Goal: Use online tool/utility: Utilize a website feature to perform a specific function

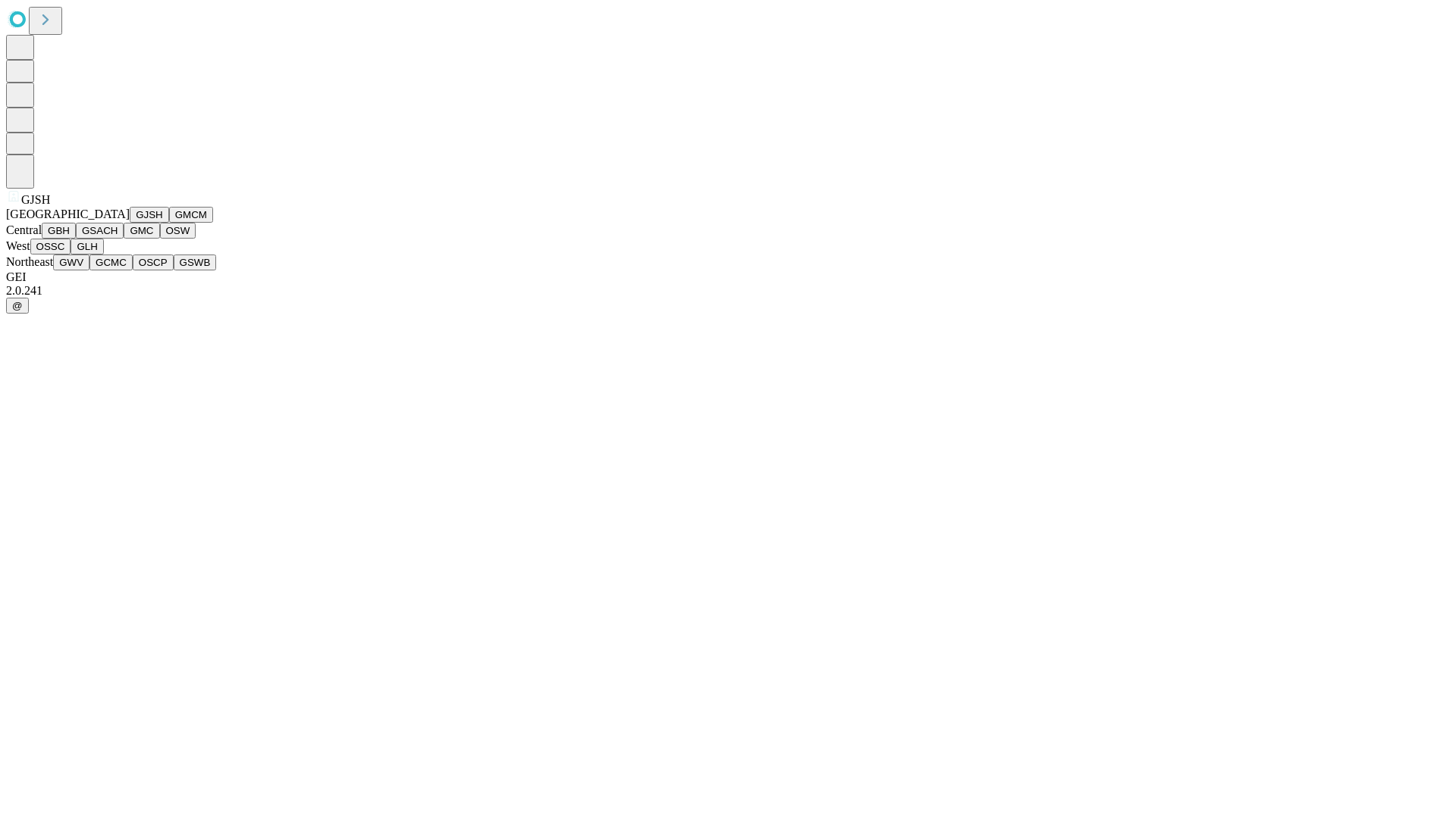
click at [129, 222] on button "GJSH" at bounding box center [149, 215] width 40 height 16
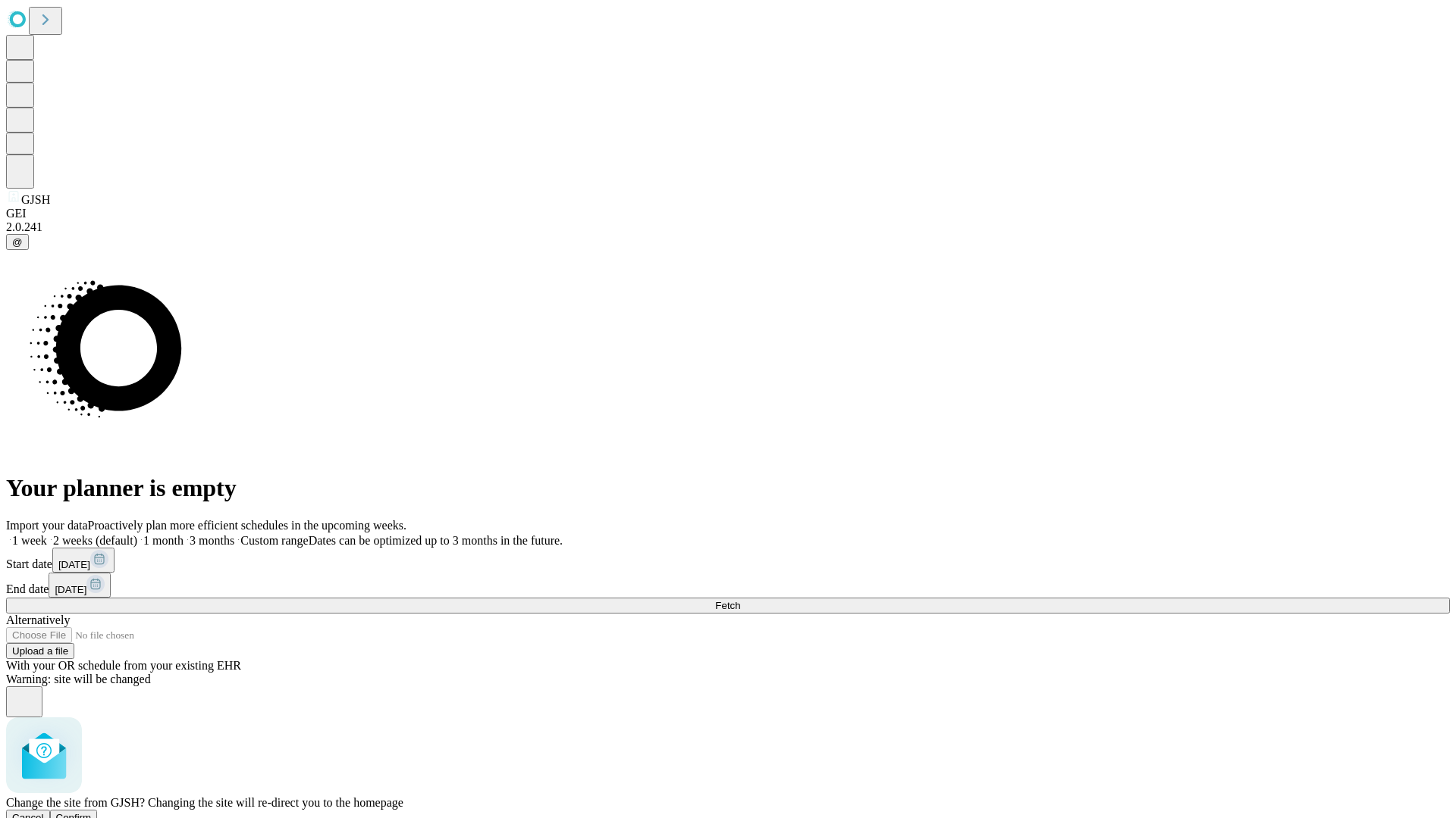
click at [91, 812] on span "Confirm" at bounding box center [74, 818] width 36 height 12
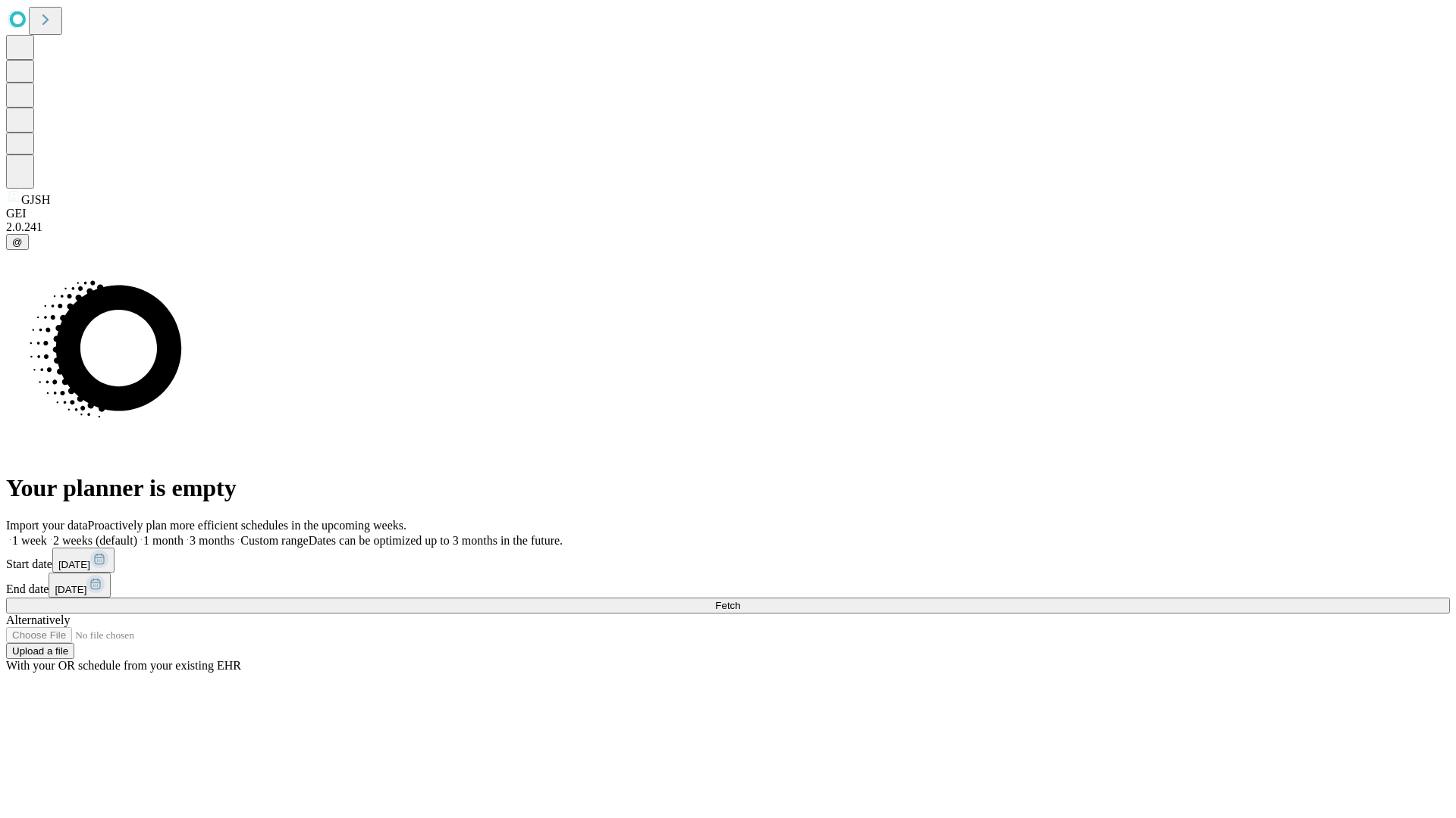
click at [47, 534] on label "1 week" at bounding box center [26, 540] width 41 height 13
click at [740, 600] on span "Fetch" at bounding box center [728, 606] width 25 height 12
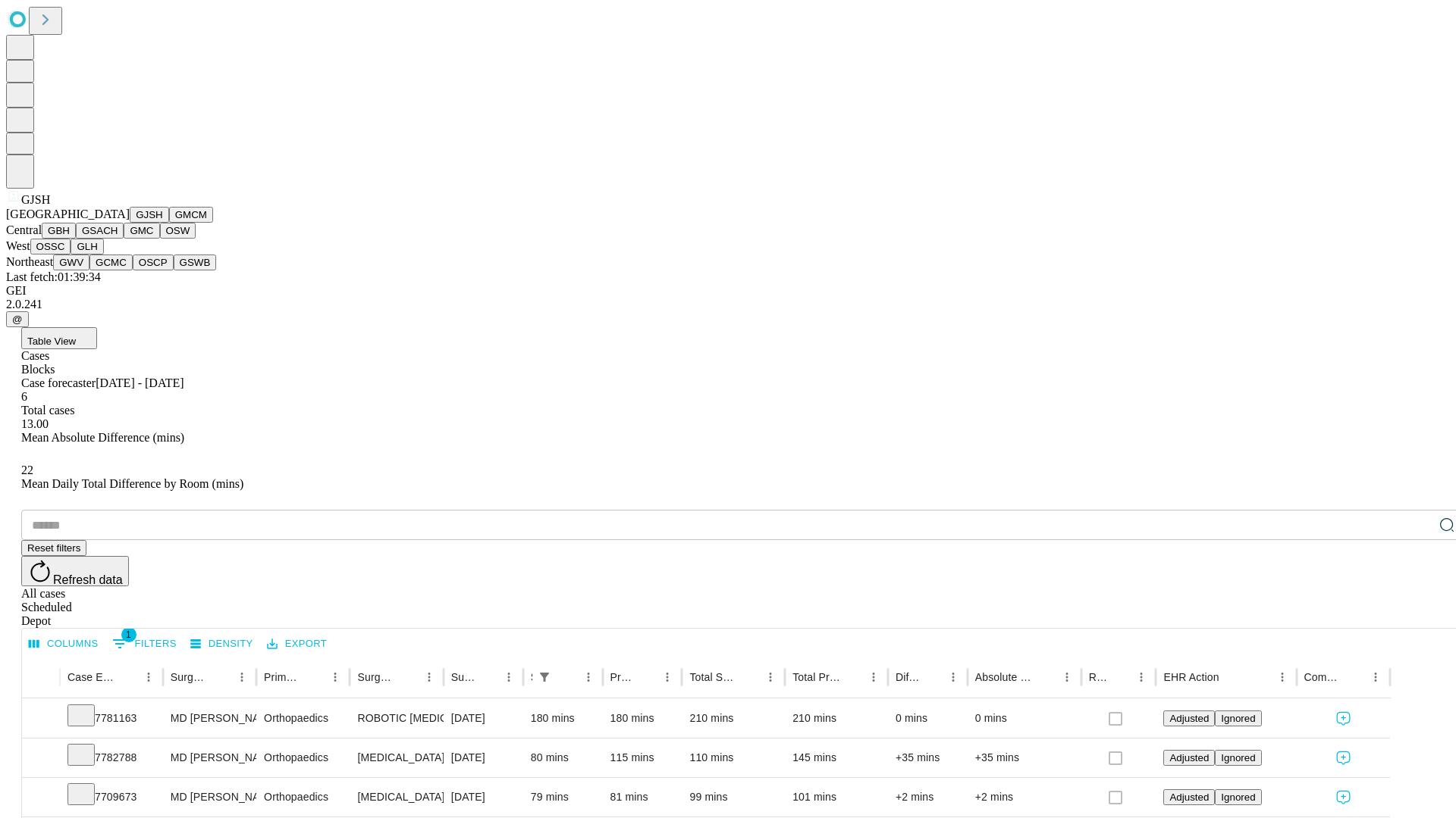
click at [169, 222] on button "GMCM" at bounding box center [191, 215] width 44 height 16
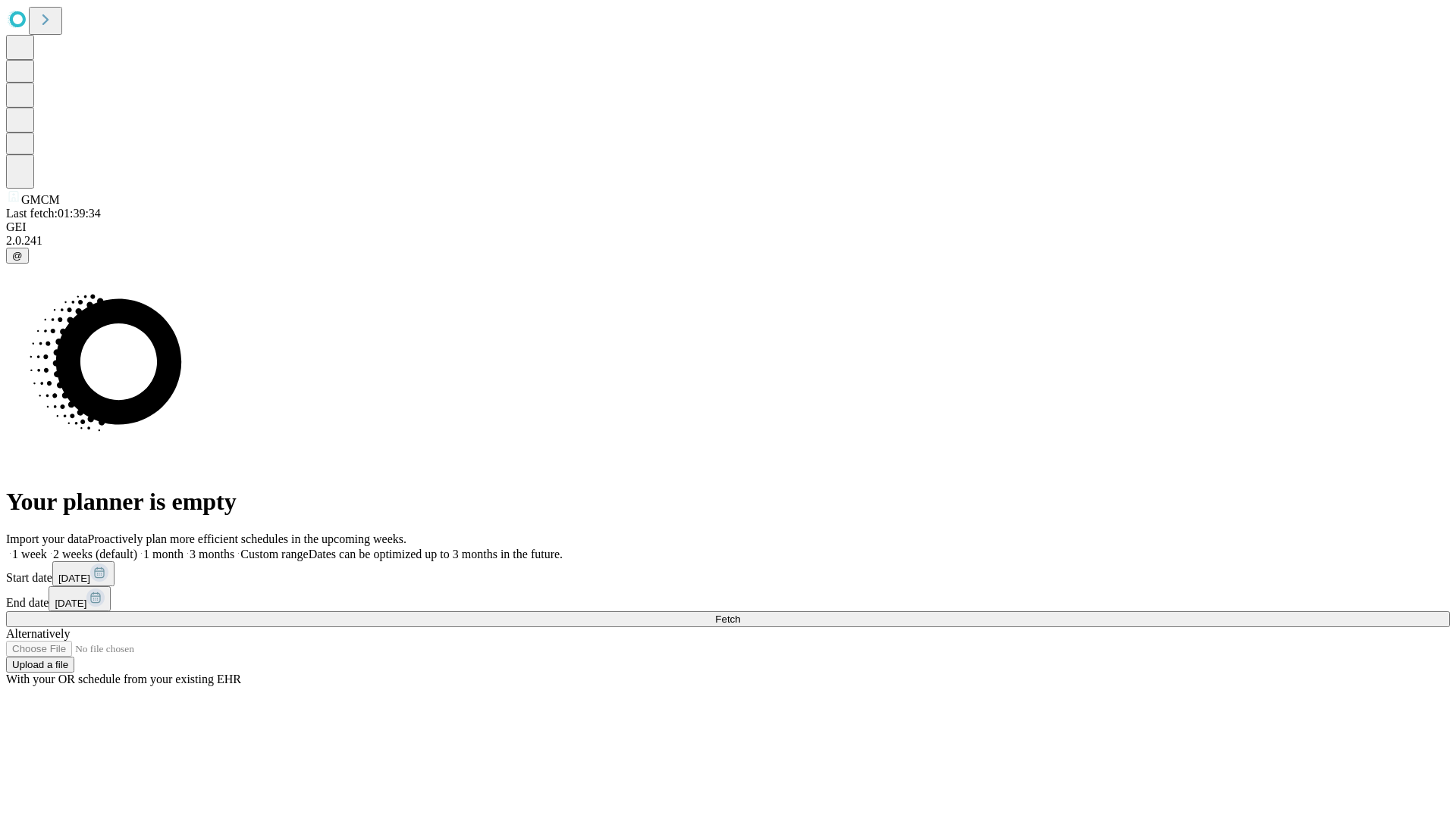
click at [47, 548] on label "1 week" at bounding box center [26, 554] width 41 height 13
click at [740, 614] on span "Fetch" at bounding box center [728, 620] width 25 height 12
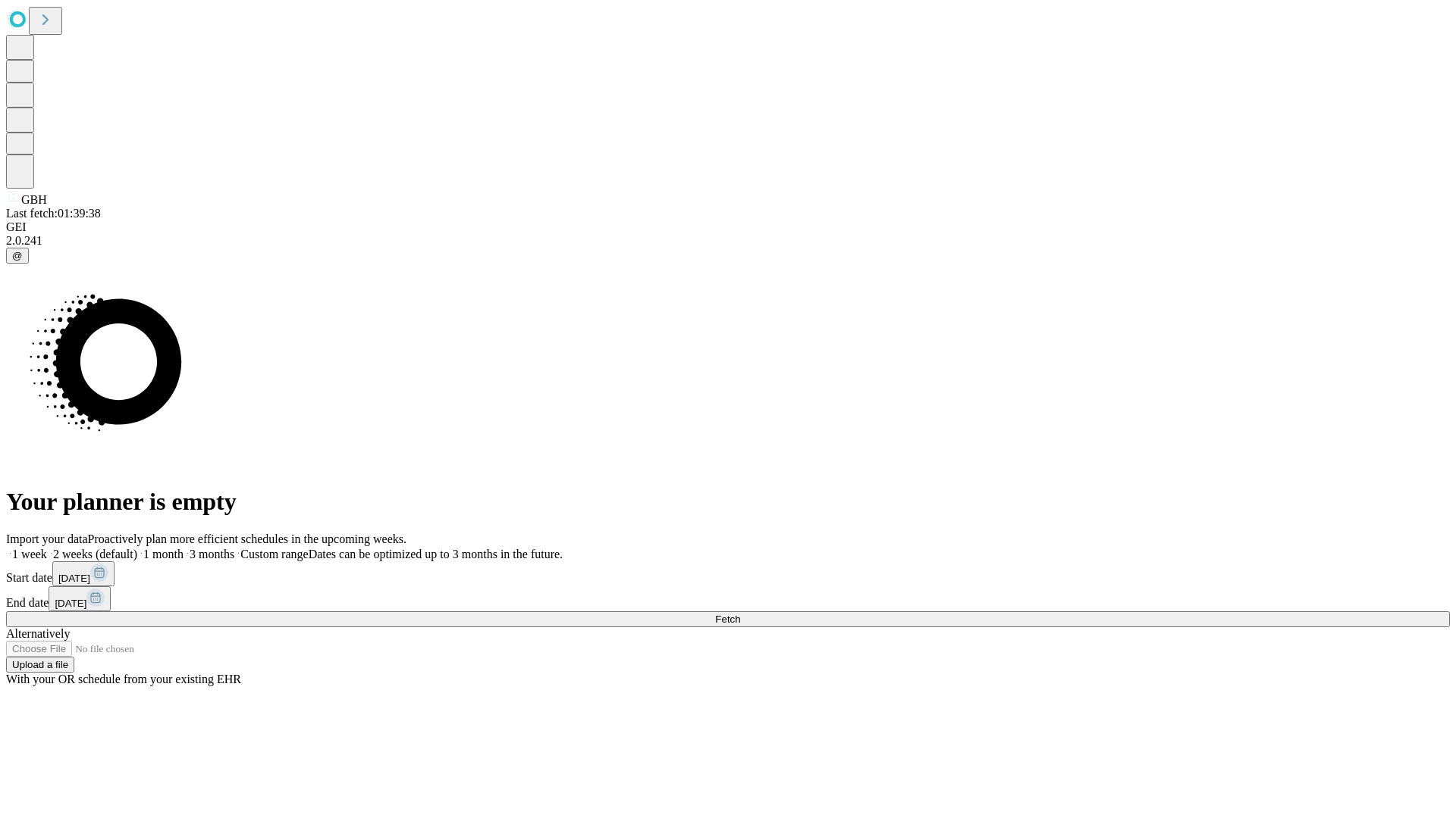
click at [47, 548] on label "1 week" at bounding box center [26, 554] width 41 height 13
click at [740, 614] on span "Fetch" at bounding box center [728, 620] width 25 height 12
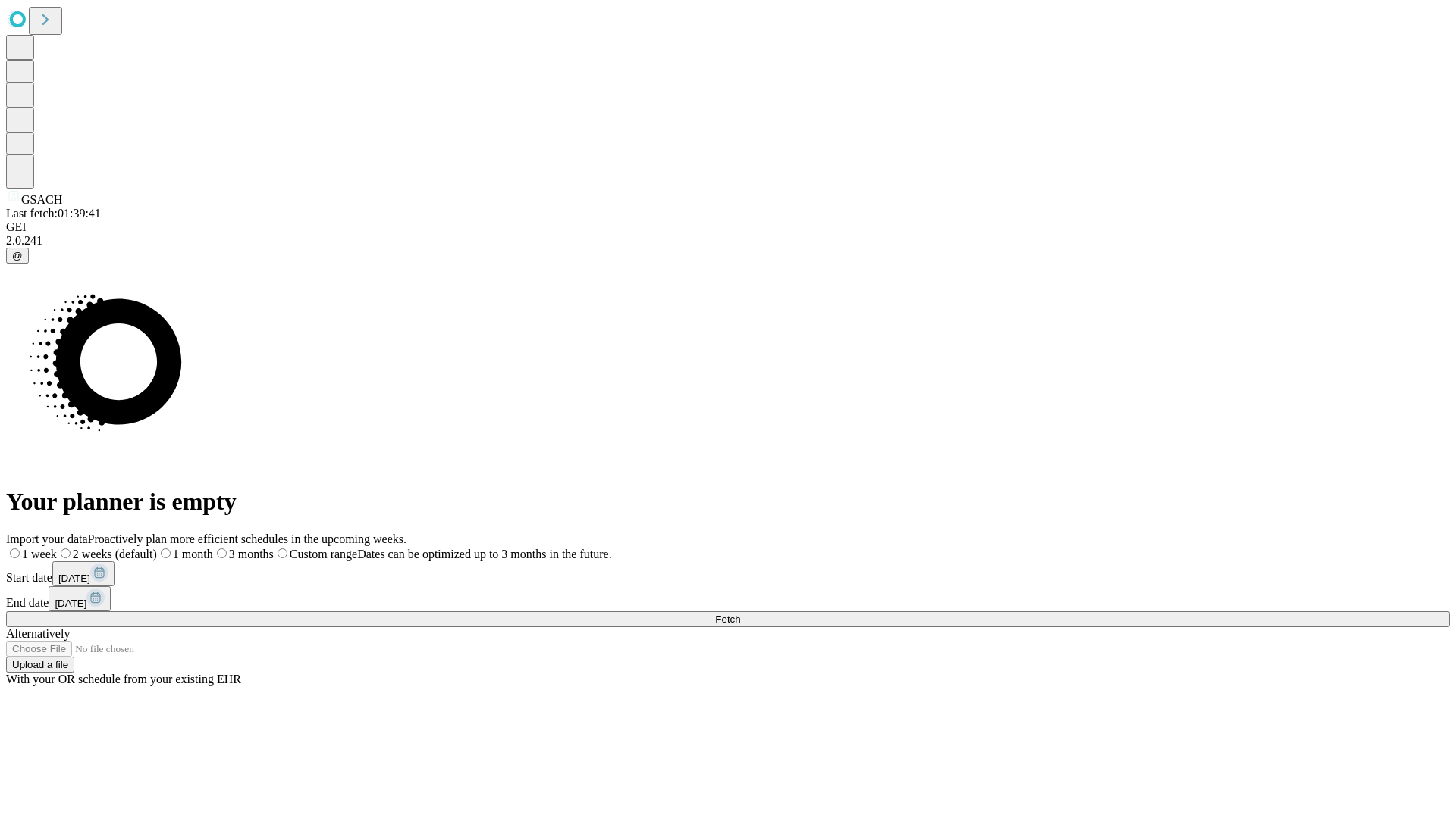
click at [740, 614] on span "Fetch" at bounding box center [728, 620] width 25 height 12
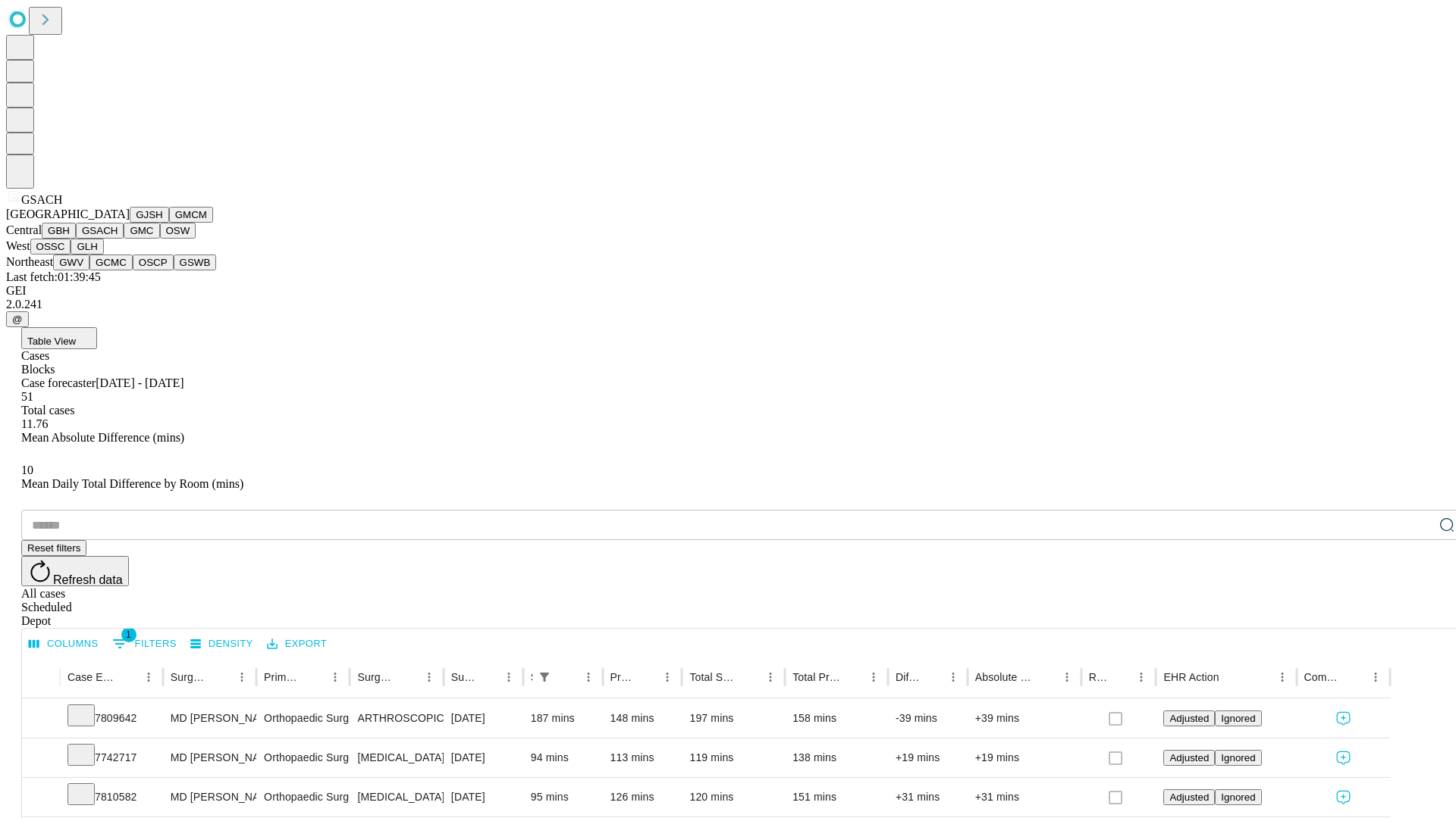
click at [123, 239] on button "GMC" at bounding box center [141, 230] width 36 height 16
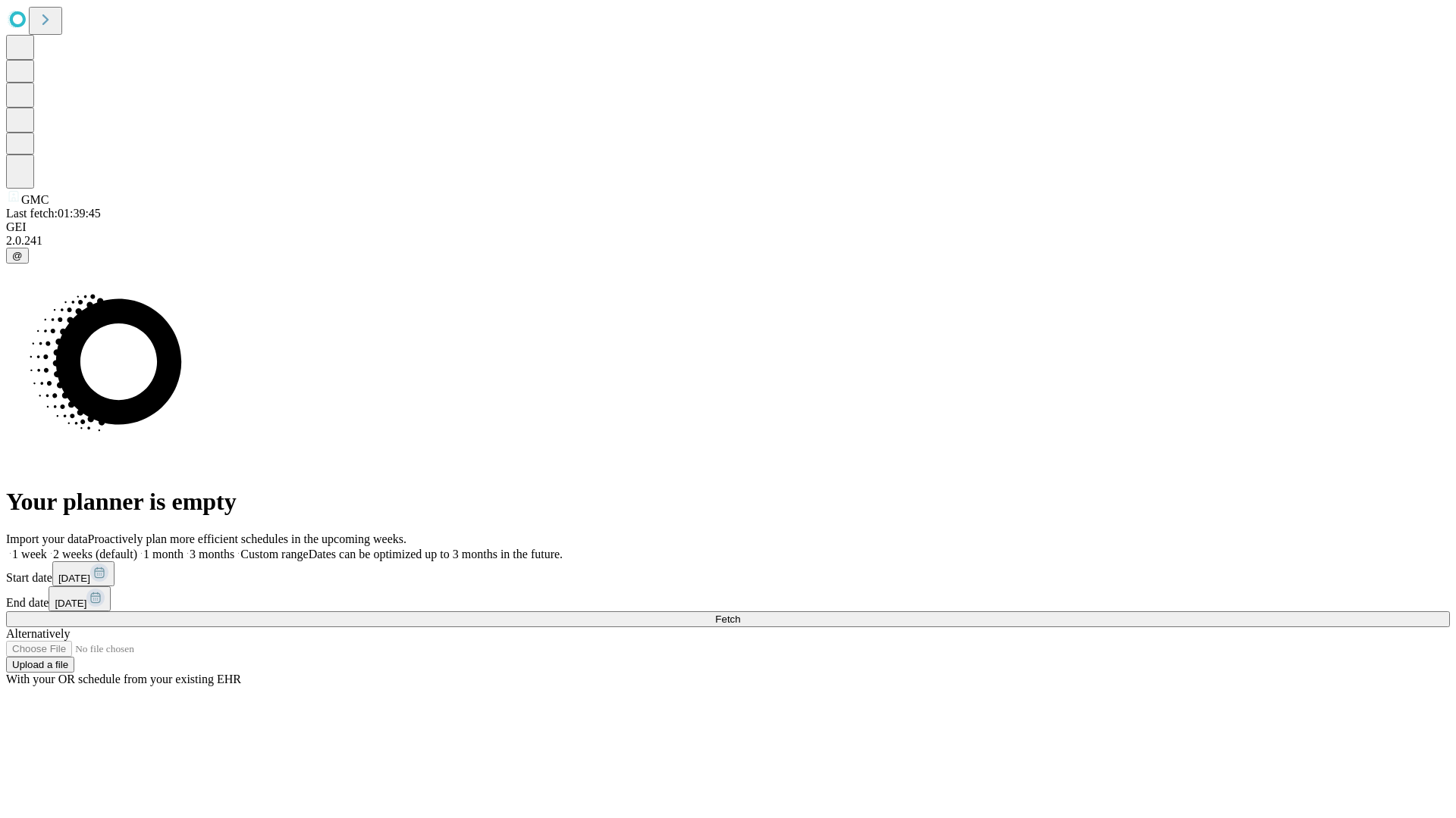
click at [47, 548] on label "1 week" at bounding box center [26, 554] width 41 height 13
click at [740, 614] on span "Fetch" at bounding box center [728, 620] width 25 height 12
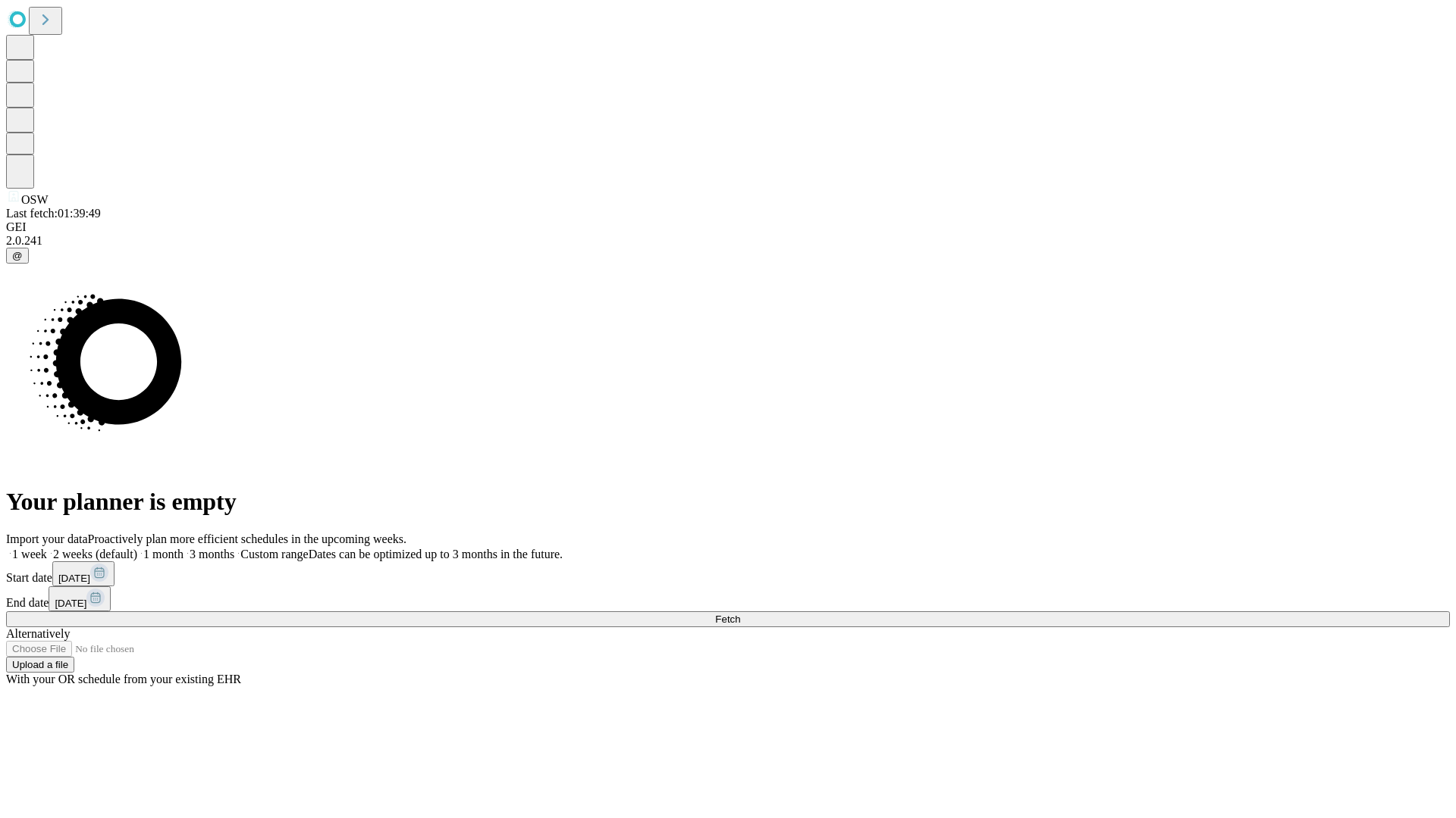
click at [47, 548] on label "1 week" at bounding box center [26, 554] width 41 height 13
click at [740, 614] on span "Fetch" at bounding box center [728, 620] width 25 height 12
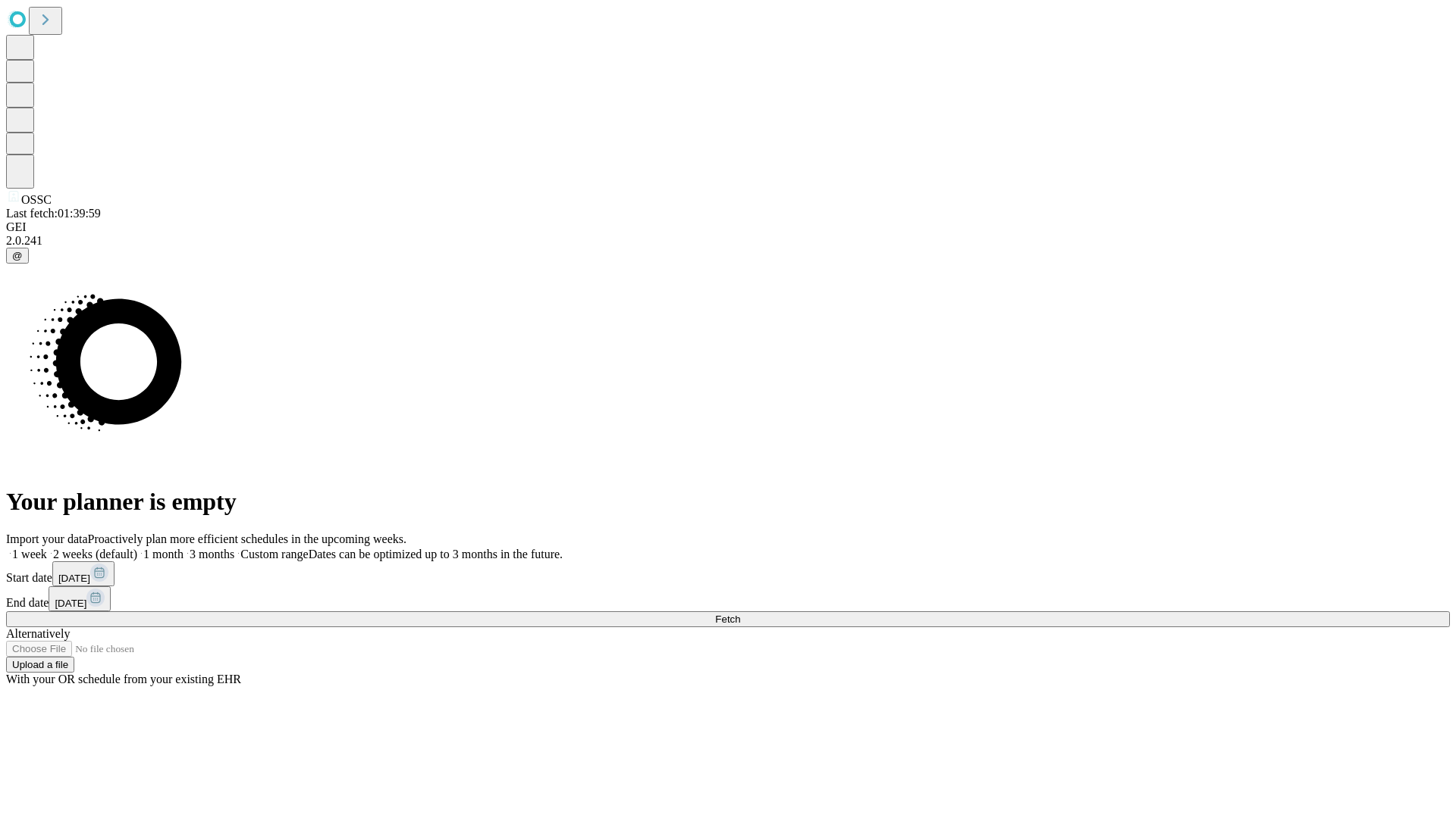
click at [740, 614] on span "Fetch" at bounding box center [728, 620] width 25 height 12
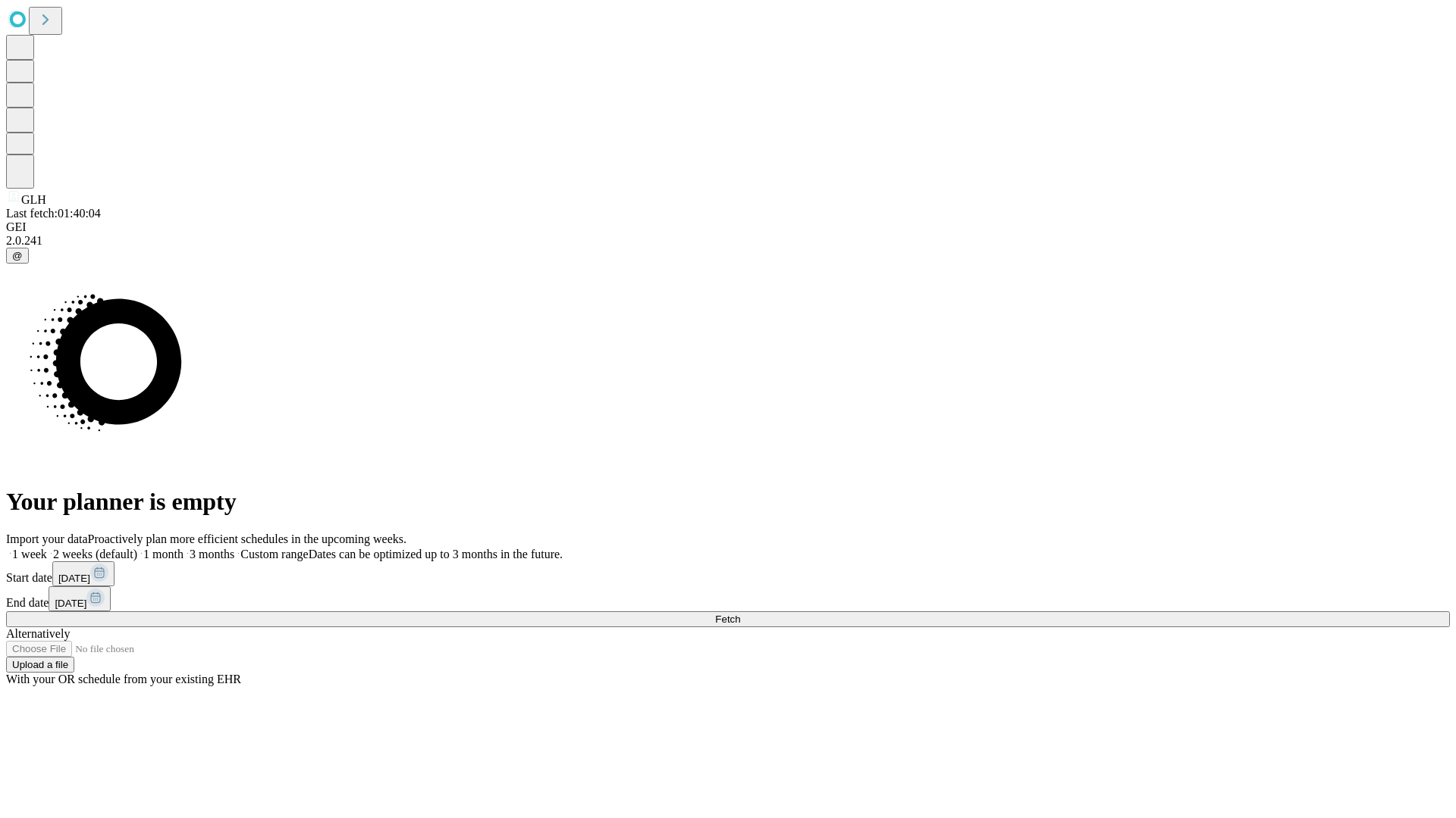
click at [47, 548] on label "1 week" at bounding box center [26, 554] width 41 height 13
click at [740, 614] on span "Fetch" at bounding box center [728, 620] width 25 height 12
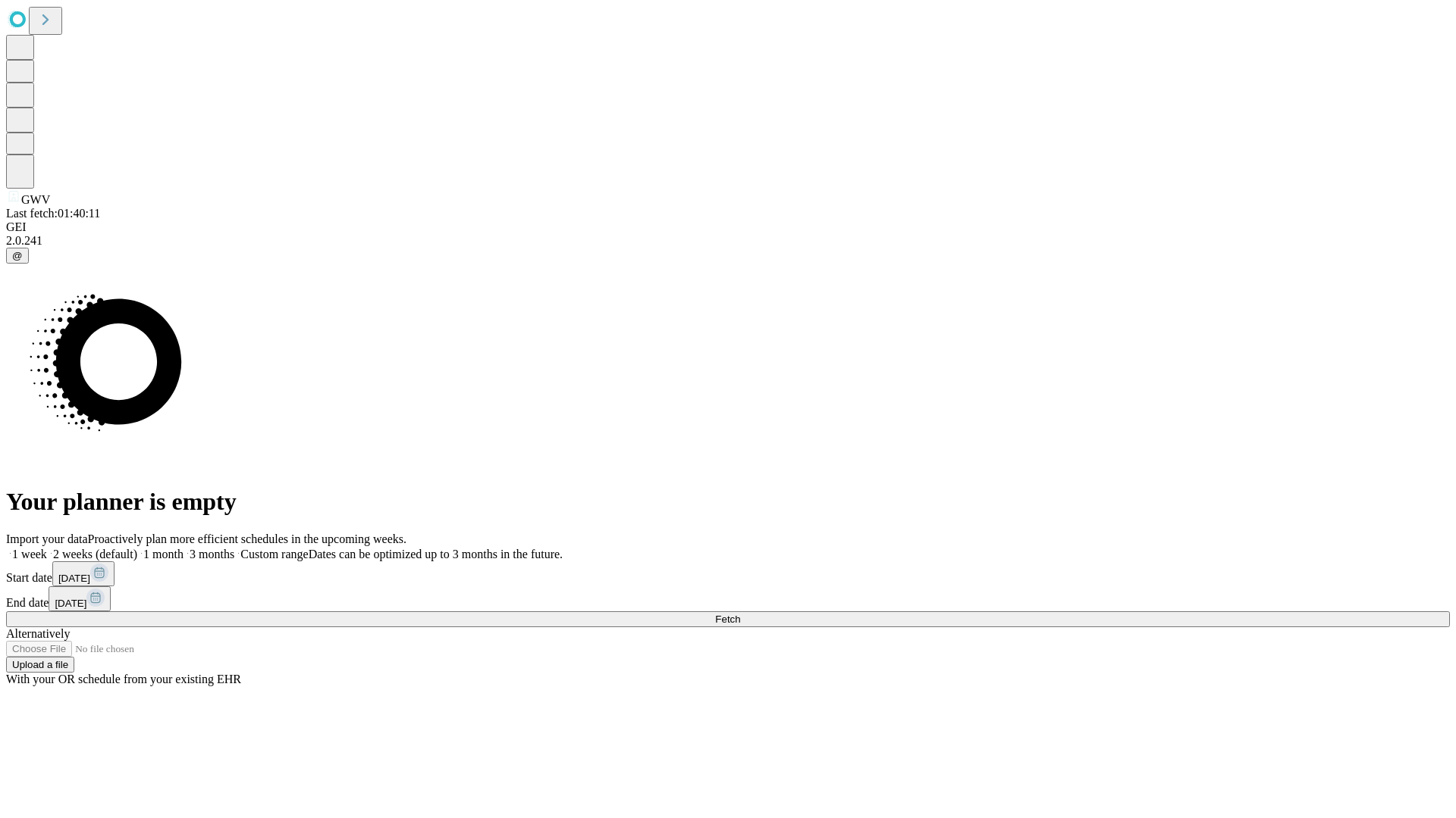
click at [47, 548] on label "1 week" at bounding box center [26, 554] width 41 height 13
click at [740, 614] on span "Fetch" at bounding box center [728, 620] width 25 height 12
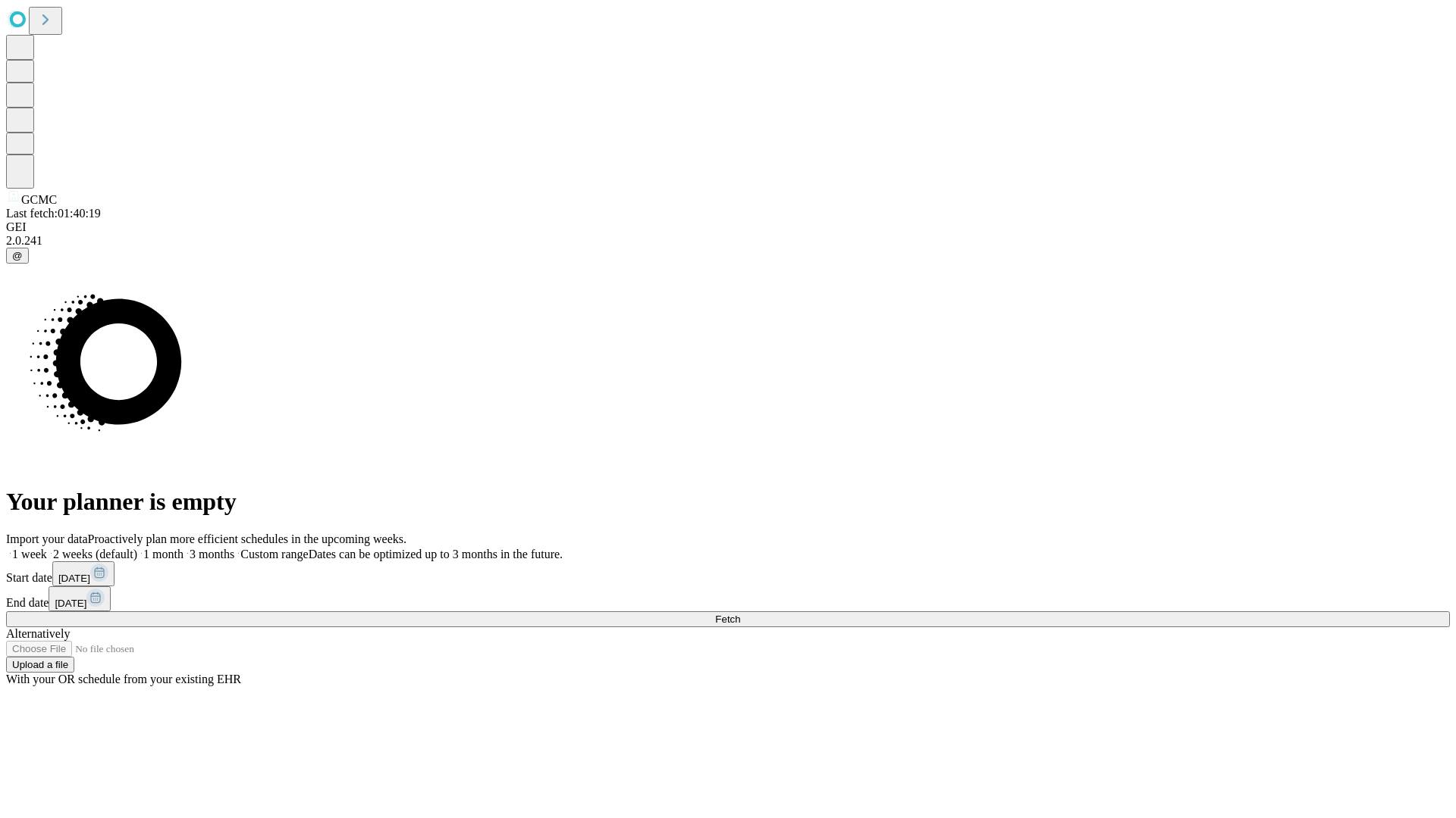
click at [47, 548] on label "1 week" at bounding box center [26, 554] width 41 height 13
click at [740, 614] on span "Fetch" at bounding box center [728, 620] width 25 height 12
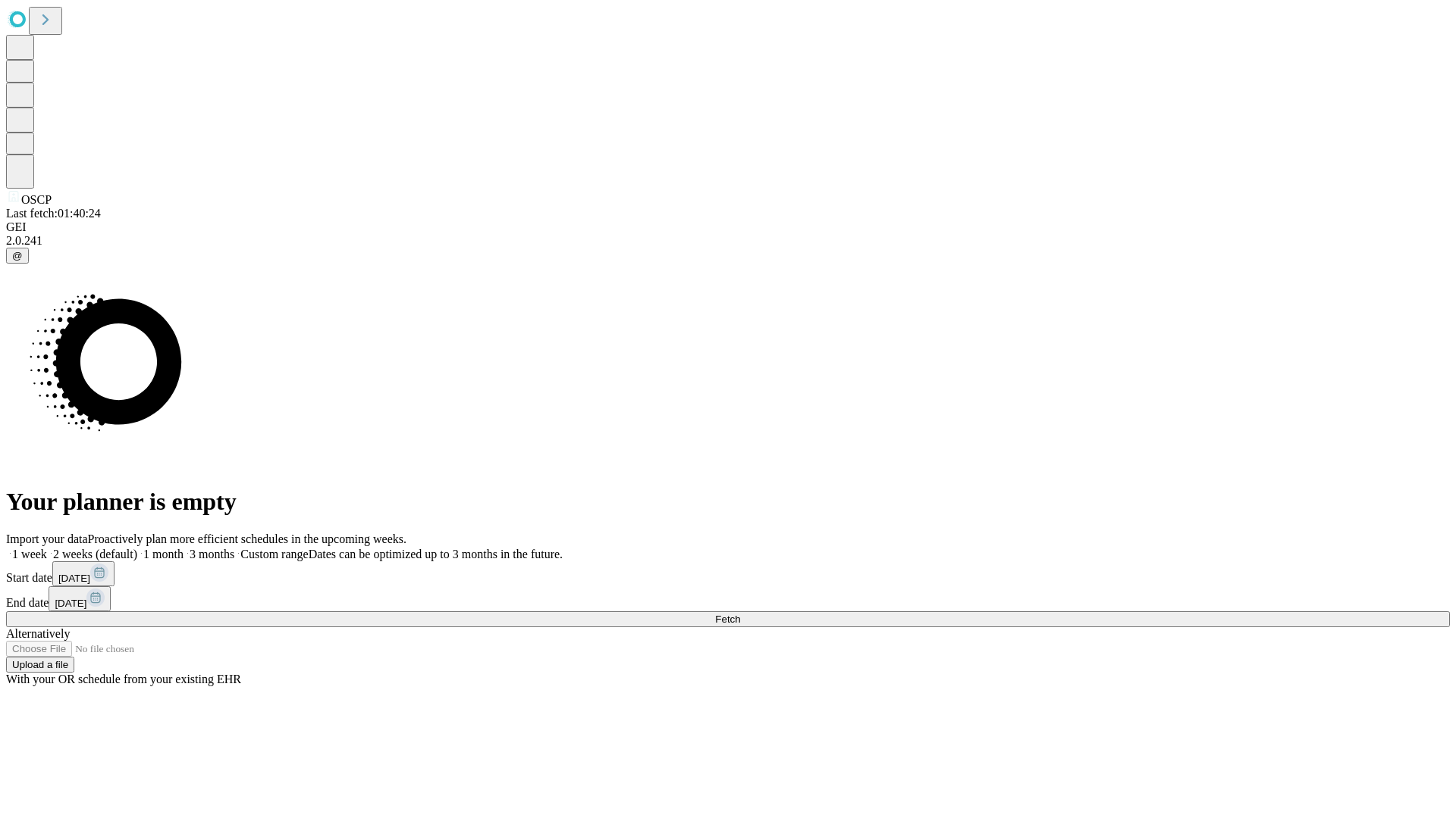
click at [47, 548] on label "1 week" at bounding box center [26, 554] width 41 height 13
click at [740, 614] on span "Fetch" at bounding box center [728, 620] width 25 height 12
